Goal: Task Accomplishment & Management: Manage account settings

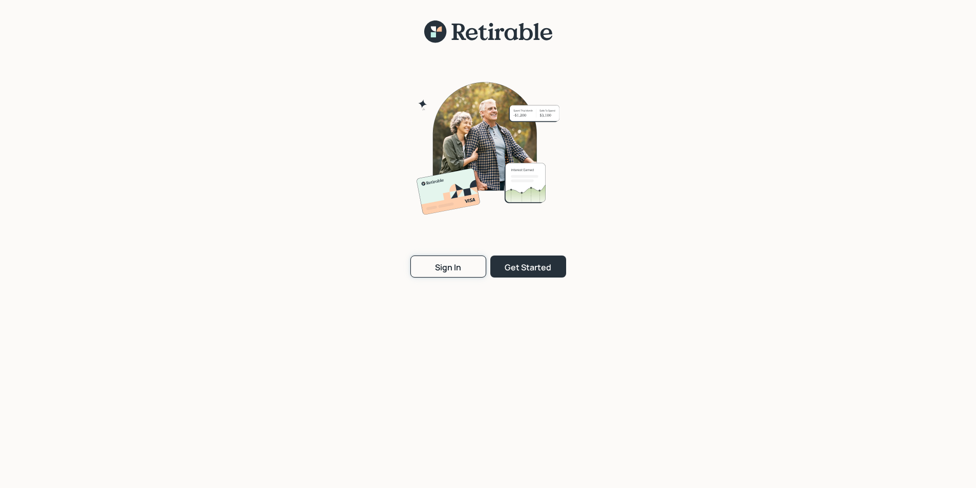
click at [436, 258] on button "Sign In" at bounding box center [448, 267] width 76 height 22
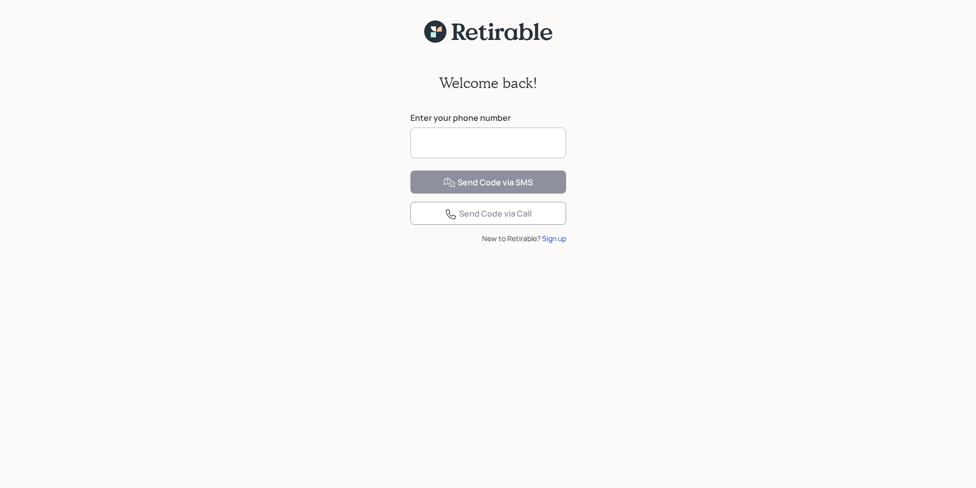
click at [432, 146] on input at bounding box center [488, 143] width 156 height 31
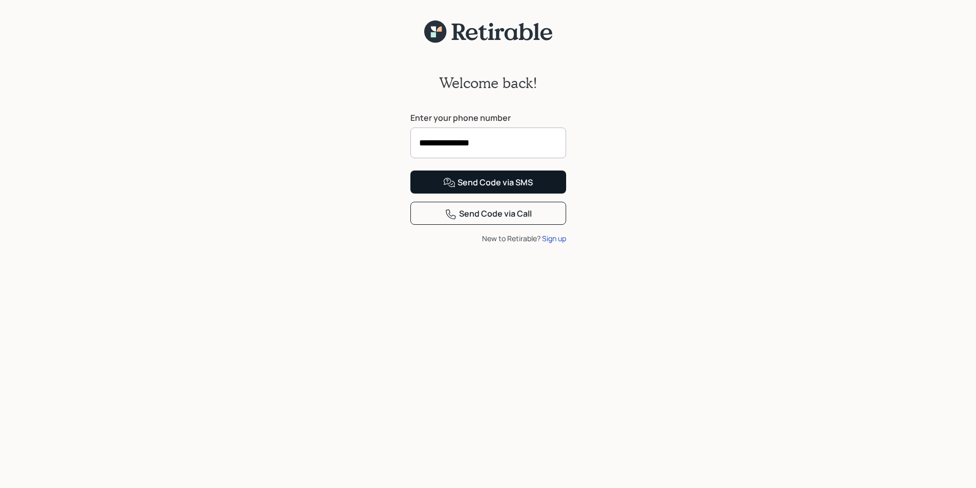
type input "**********"
click at [467, 189] on div "Send Code via SMS" at bounding box center [488, 183] width 90 height 12
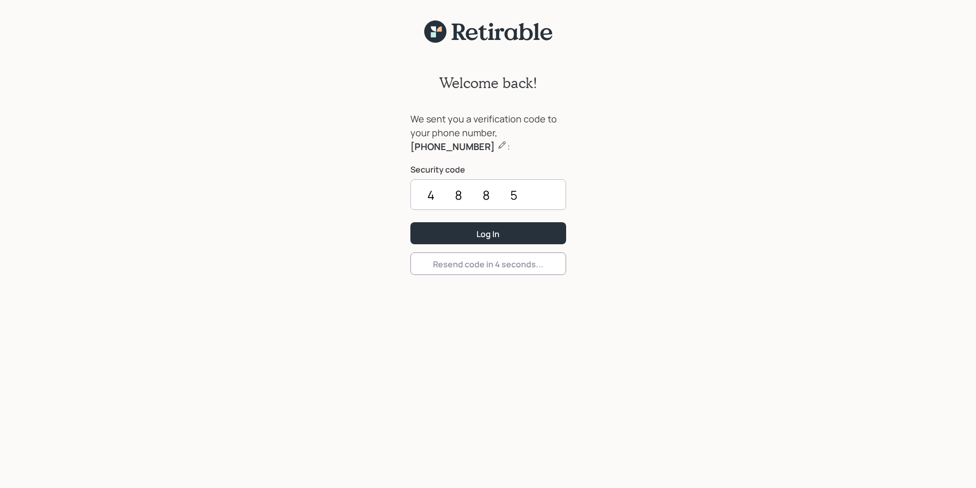
type input "4885"
click at [410, 222] on button "Log In" at bounding box center [488, 233] width 156 height 22
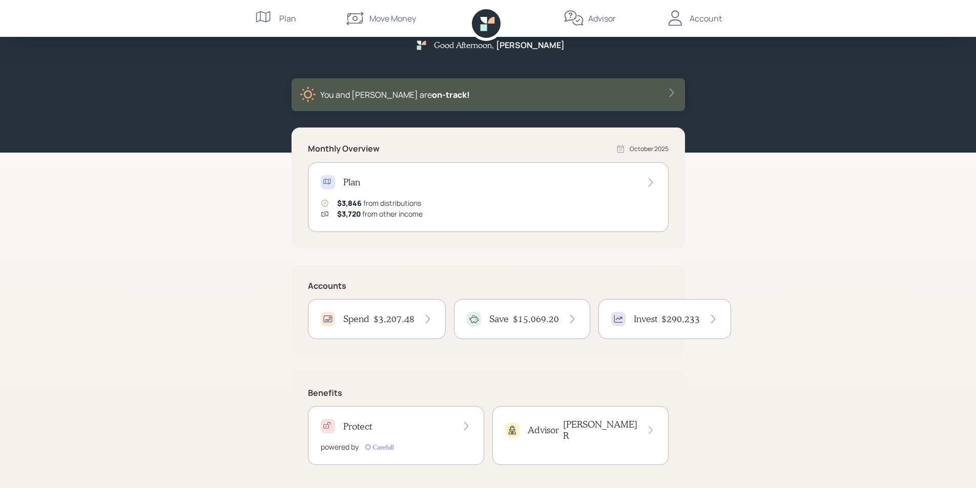
scroll to position [27, 0]
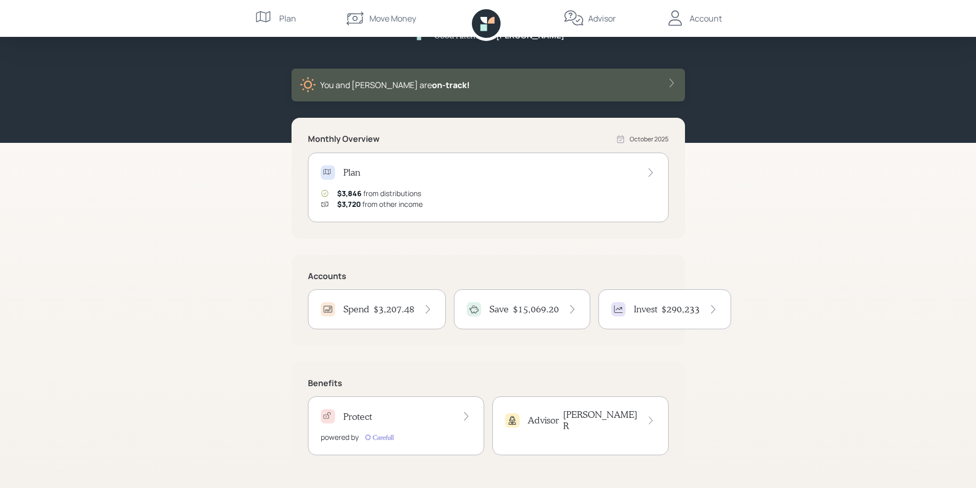
click at [650, 307] on h4 "Invest" at bounding box center [646, 309] width 24 height 11
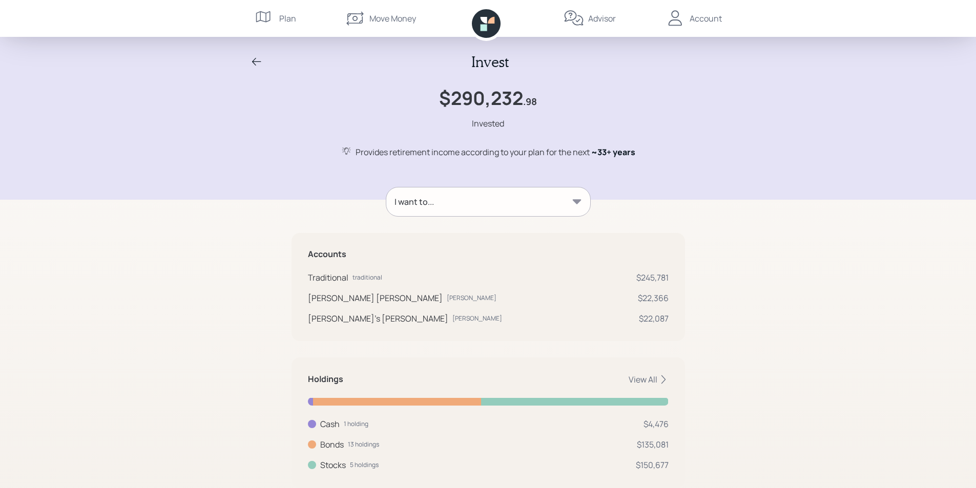
scroll to position [28, 0]
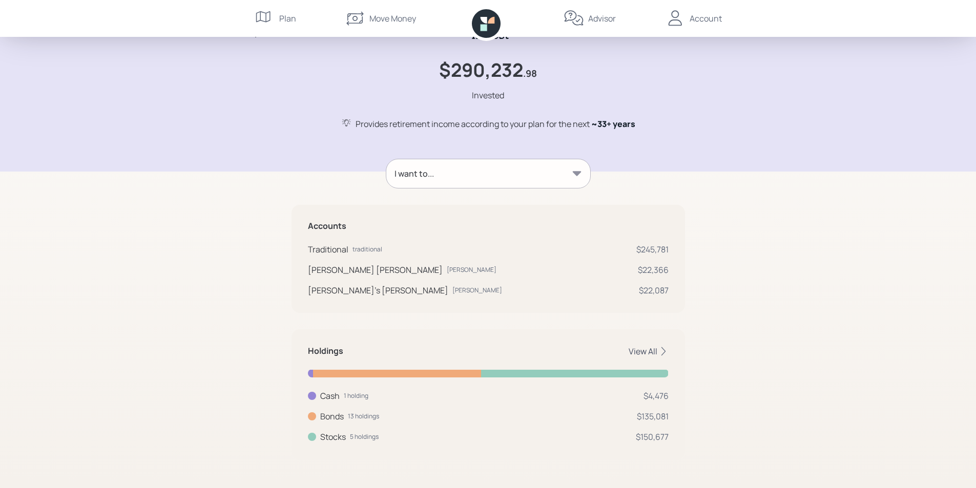
click at [642, 352] on div "View All" at bounding box center [649, 351] width 40 height 11
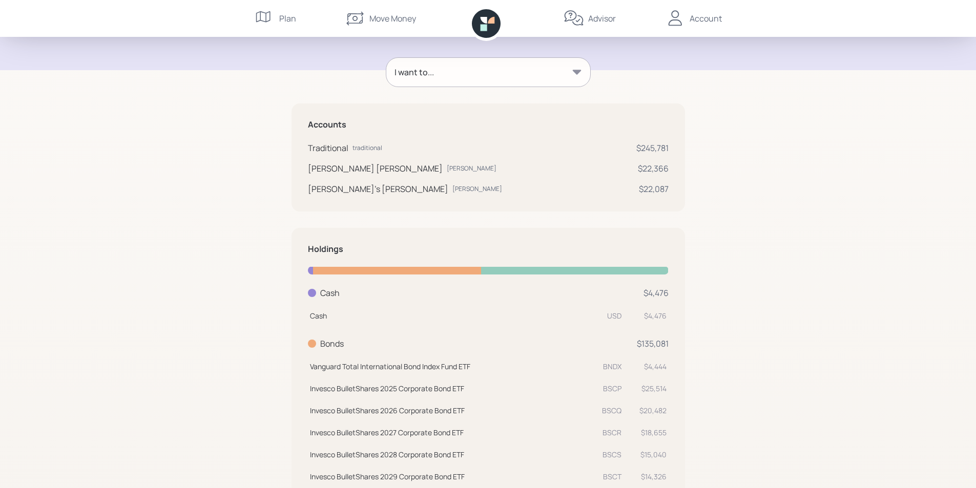
scroll to position [0, 0]
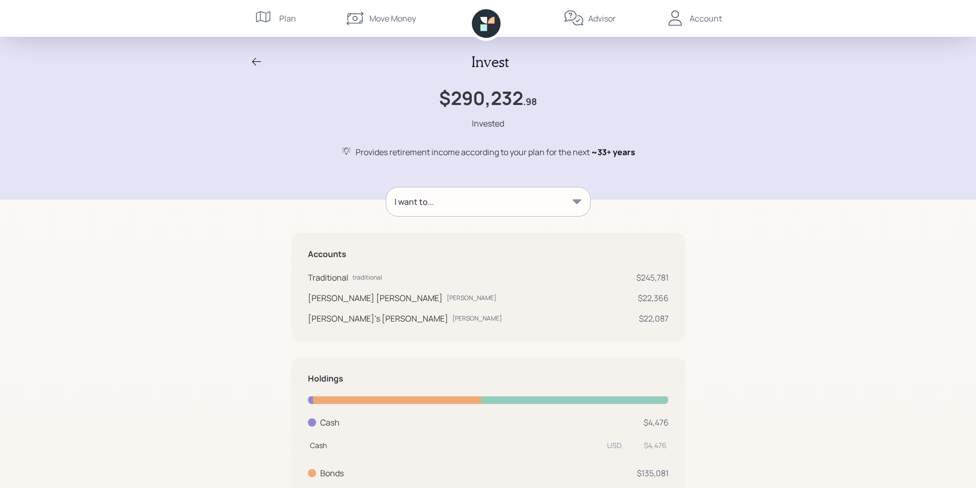
click at [255, 58] on icon at bounding box center [256, 62] width 9 height 8
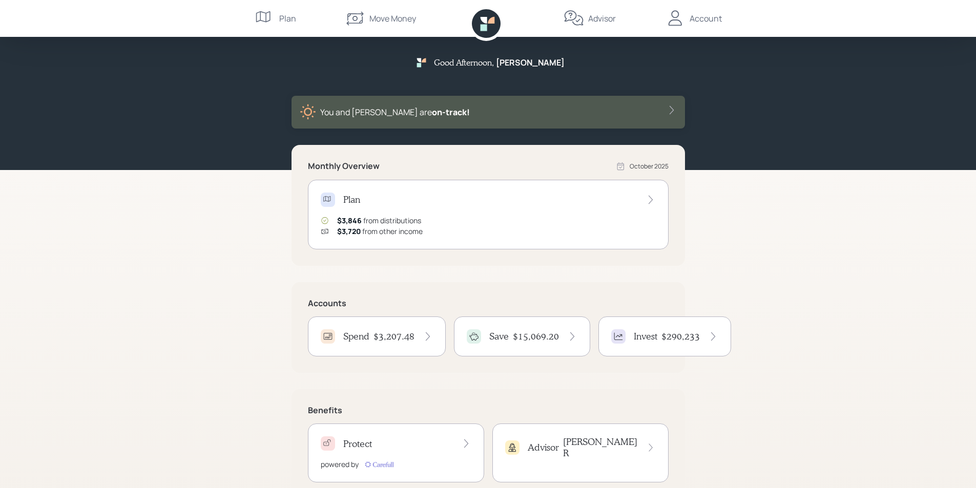
scroll to position [27, 0]
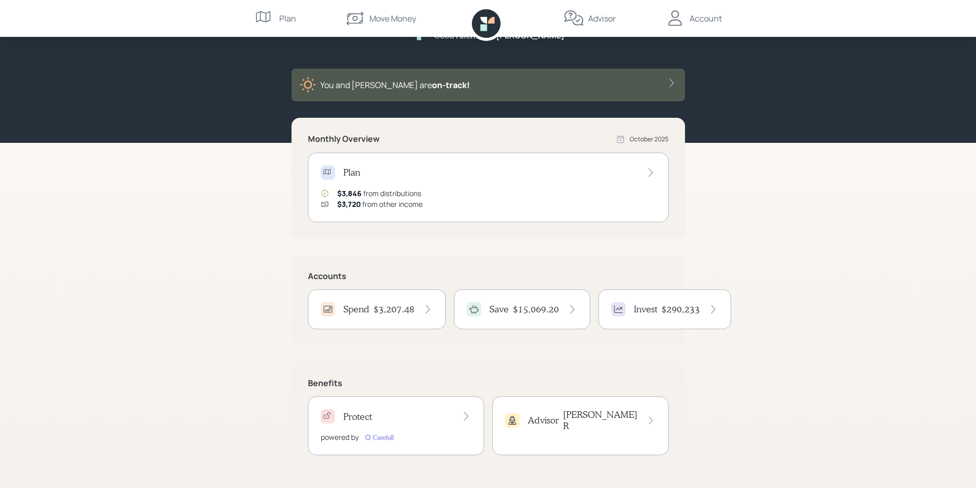
click at [393, 311] on h4 "$3,207.48" at bounding box center [394, 309] width 41 height 11
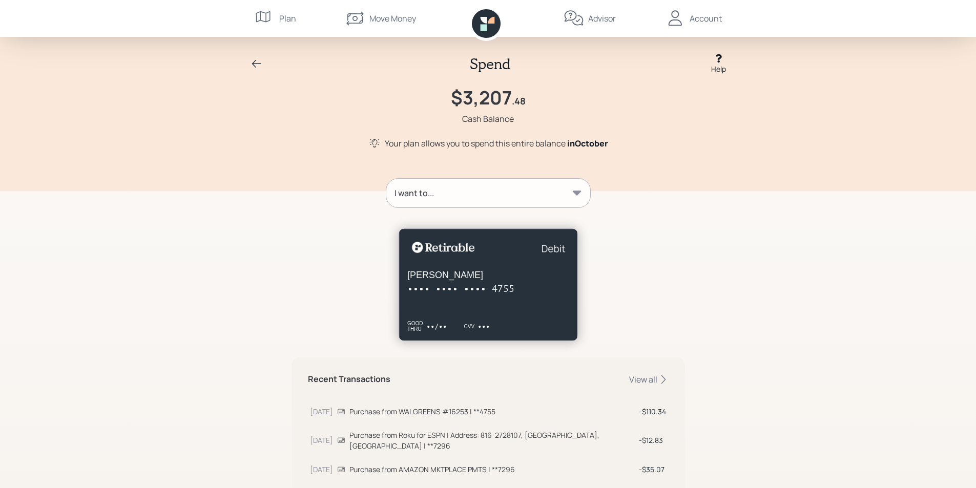
click at [259, 62] on icon at bounding box center [257, 64] width 12 height 12
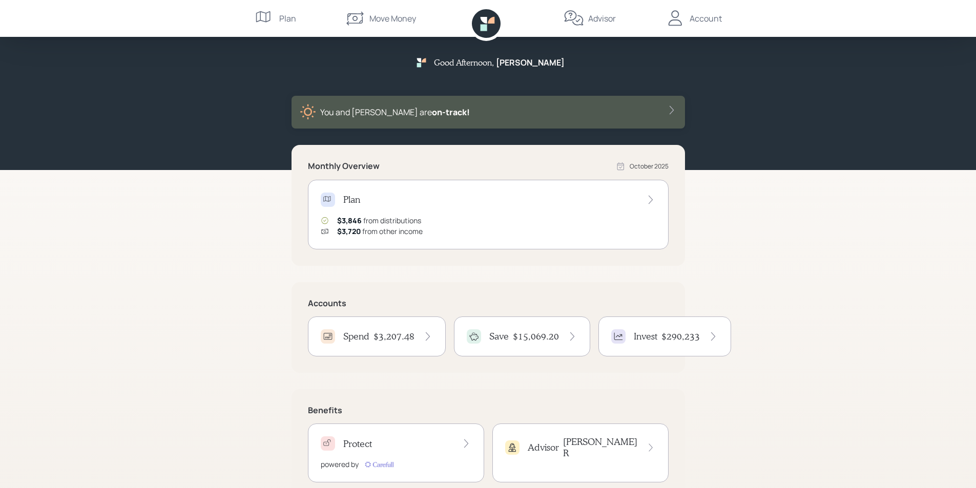
scroll to position [27, 0]
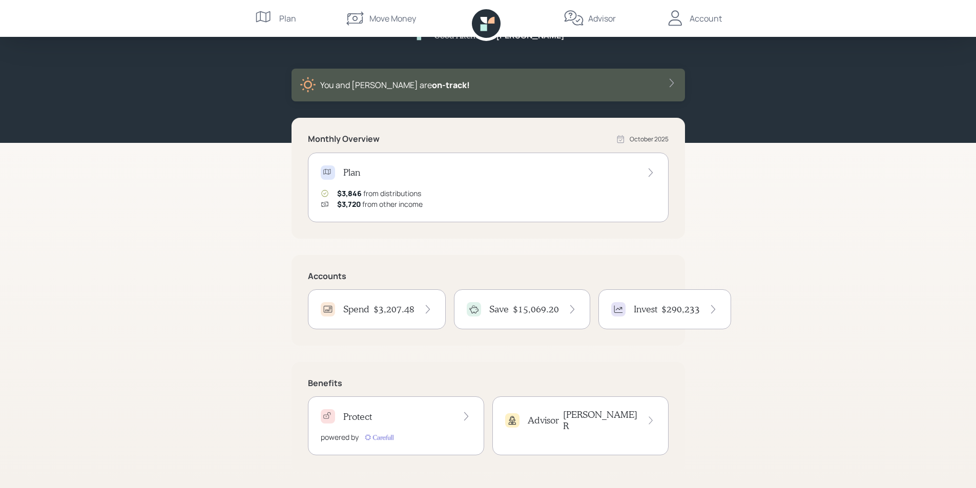
click at [651, 417] on icon at bounding box center [651, 421] width 4 height 8
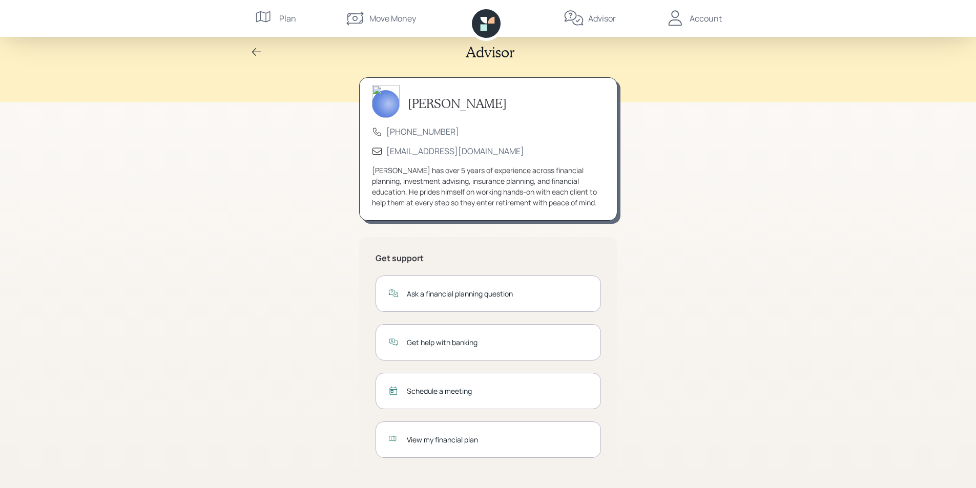
scroll to position [12, 0]
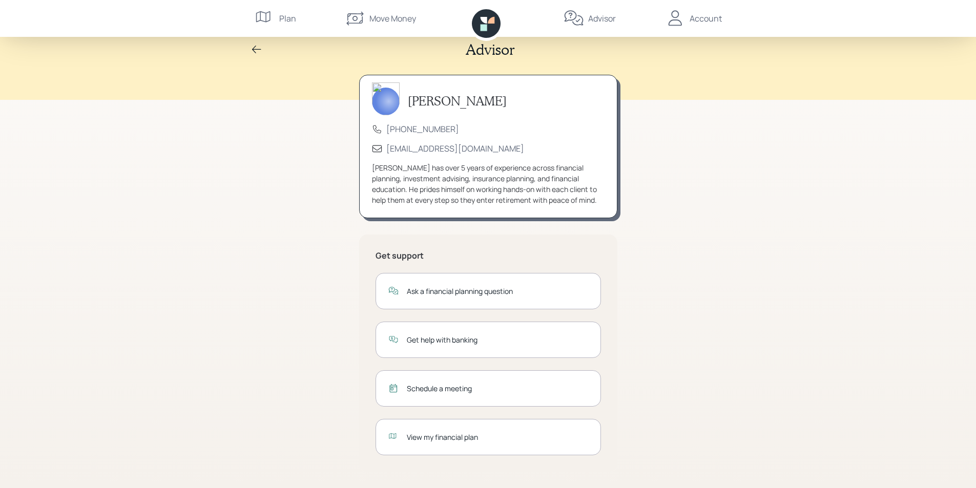
click at [460, 435] on div "View my financial plan" at bounding box center [497, 437] width 181 height 11
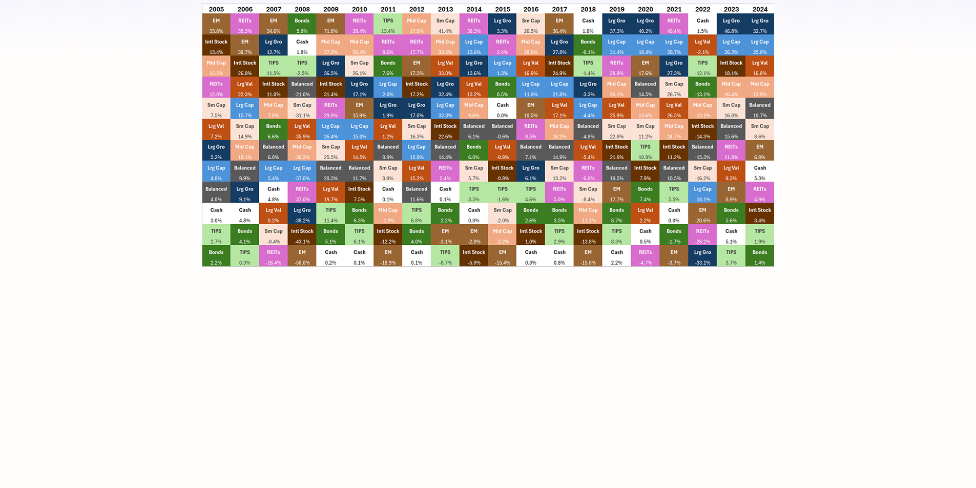
scroll to position [10249, 0]
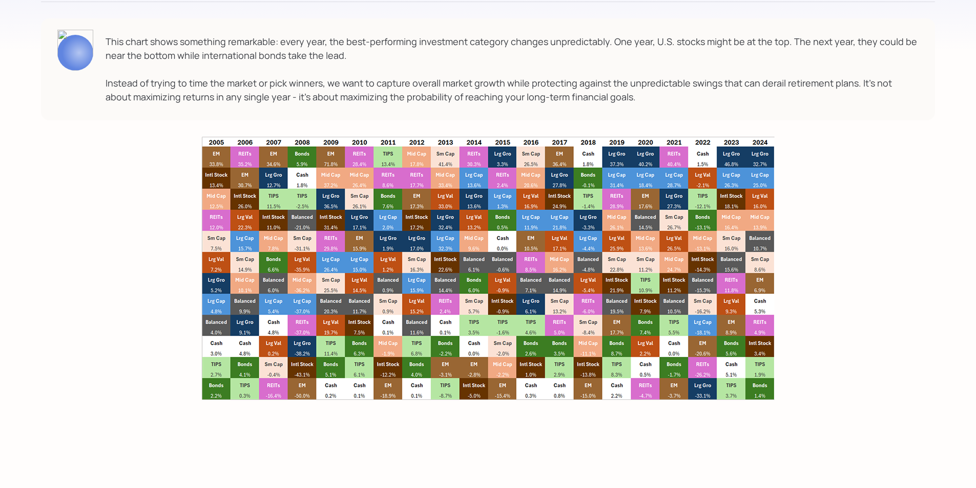
scroll to position [12, 0]
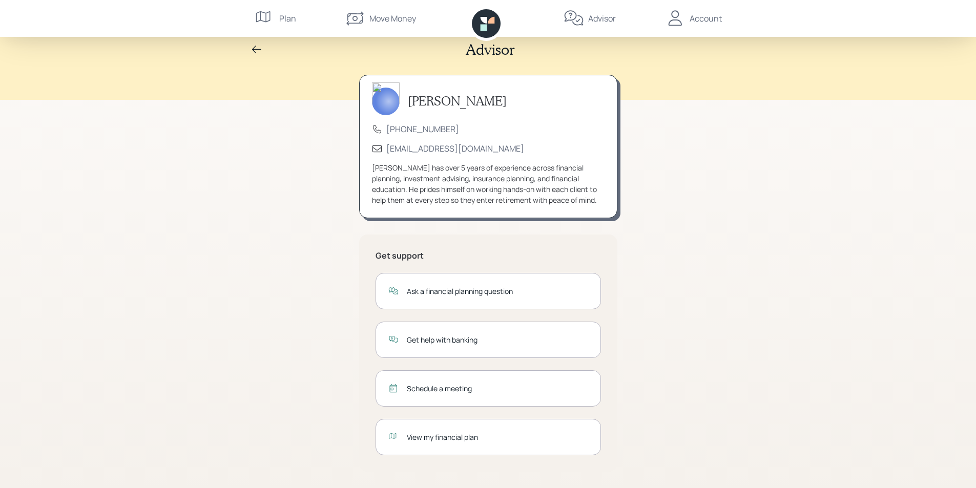
click at [704, 22] on div "Account" at bounding box center [706, 18] width 32 height 12
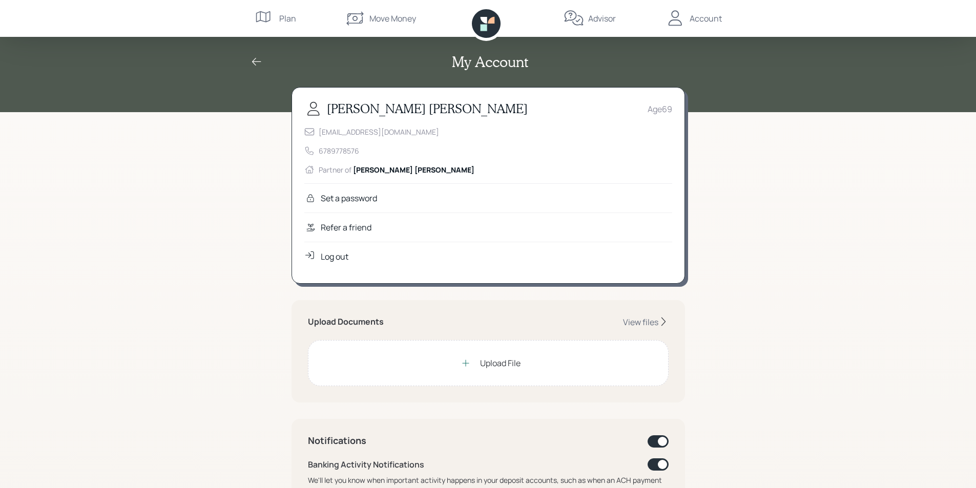
click at [338, 256] on div "Log out" at bounding box center [335, 257] width 28 height 12
